Goal: Browse casually

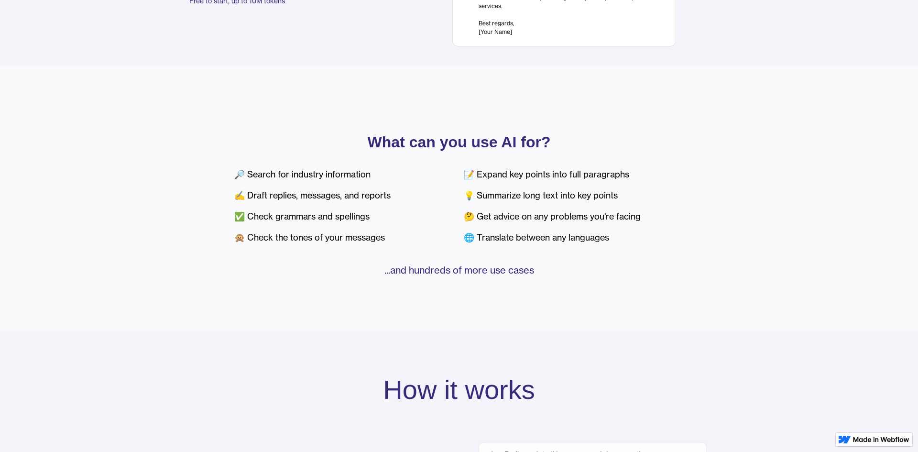
scroll to position [1419, 0]
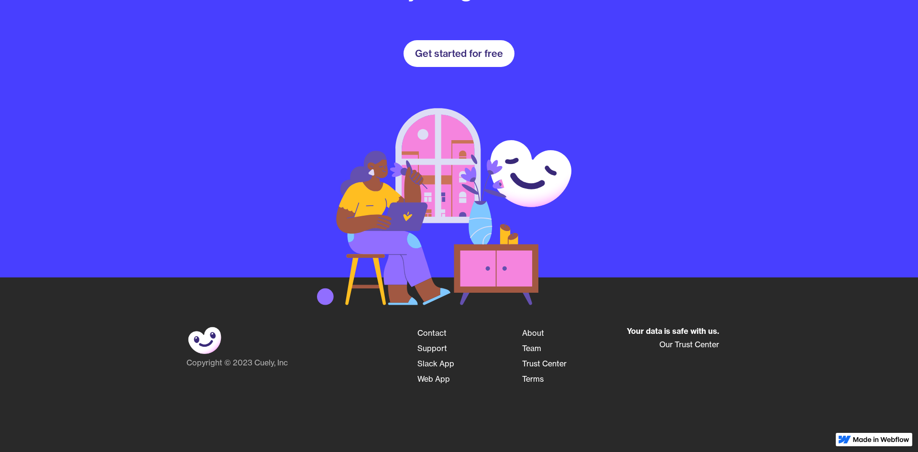
click at [0, 451] on div at bounding box center [0, 453] width 0 height 0
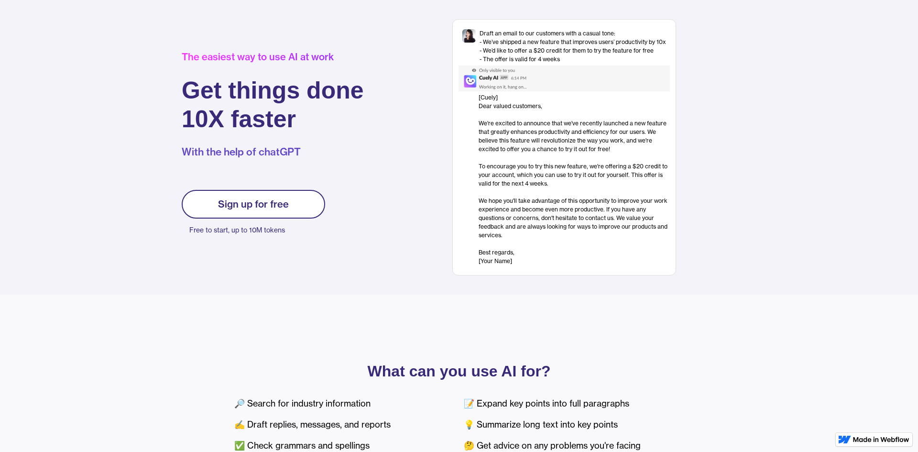
scroll to position [0, 0]
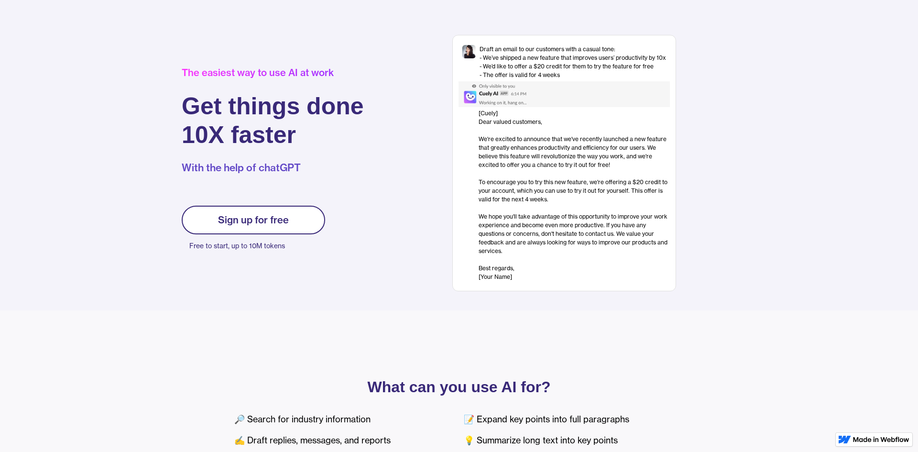
scroll to position [32, 0]
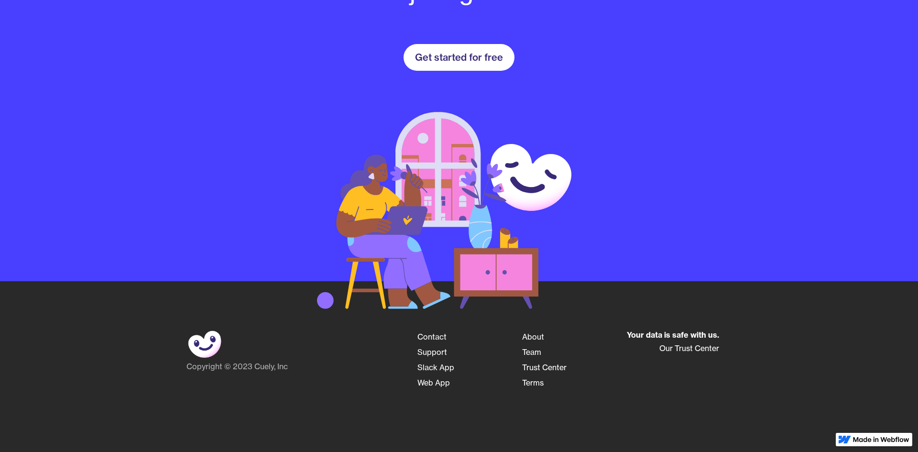
scroll to position [1419, 0]
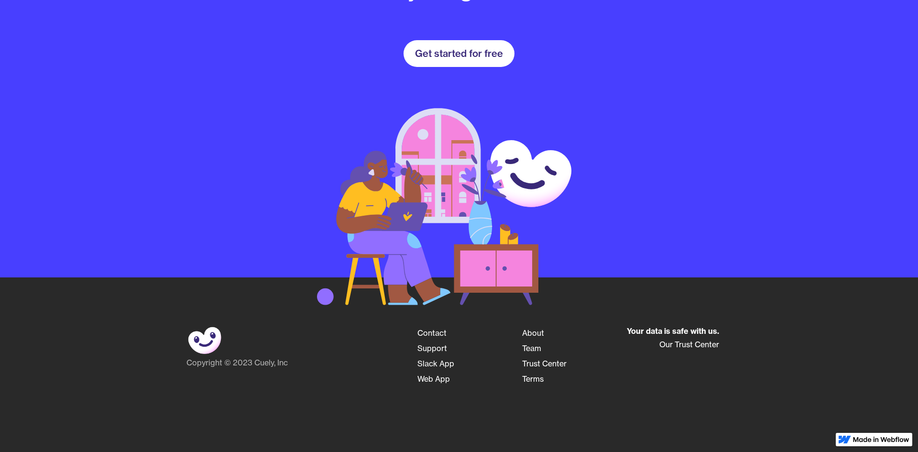
click at [531, 331] on link "About" at bounding box center [533, 332] width 22 height 15
click at [538, 332] on link "About" at bounding box center [533, 332] width 22 height 15
click at [530, 333] on link "About" at bounding box center [533, 332] width 22 height 15
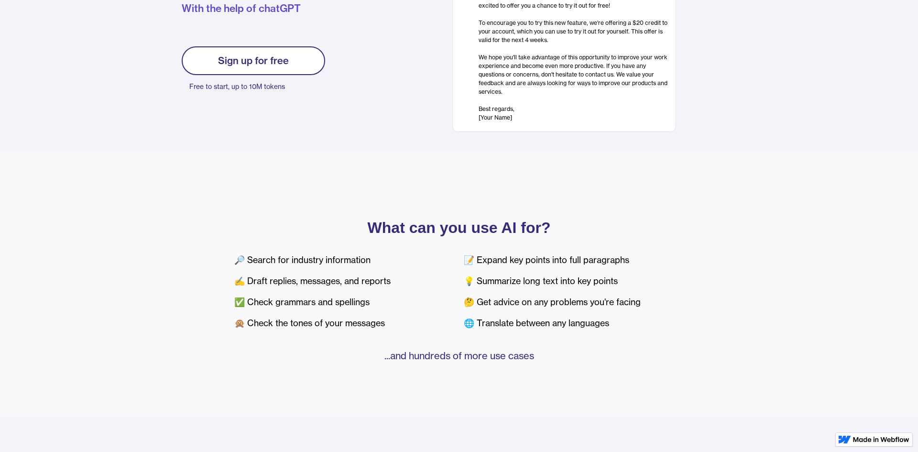
scroll to position [190, 0]
